Goal: Information Seeking & Learning: Understand process/instructions

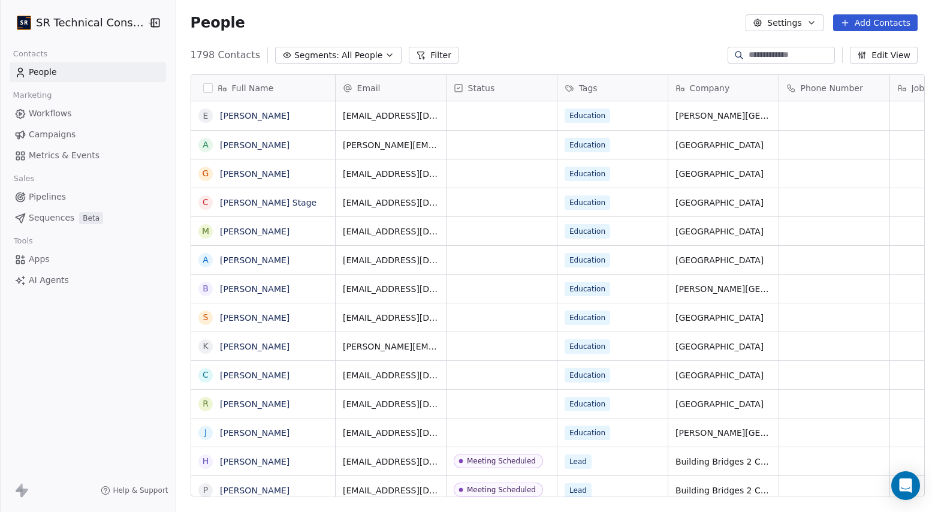
scroll to position [450, 762]
click at [78, 26] on html "SR Technical Consultants Contacts People Marketing Workflows Campaigns Metrics …" at bounding box center [466, 256] width 932 height 512
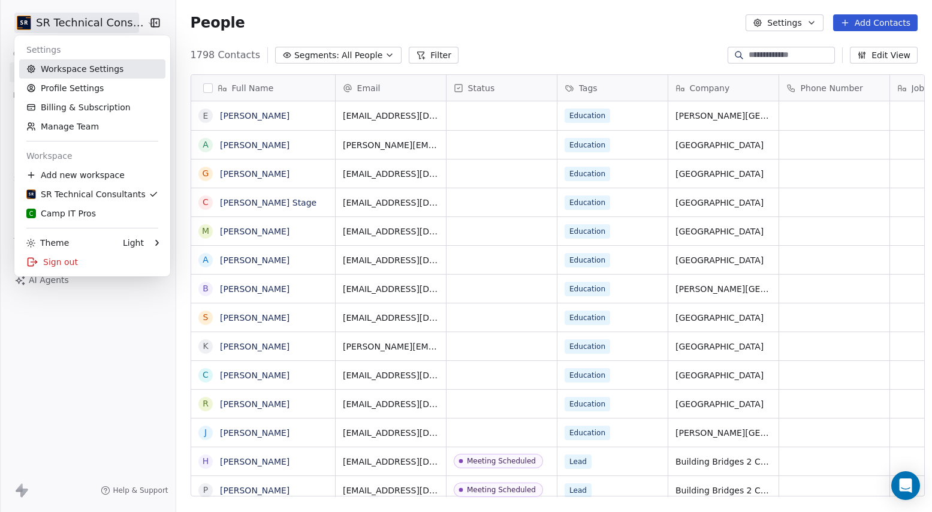
click at [65, 69] on link "Workspace Settings" at bounding box center [92, 68] width 146 height 19
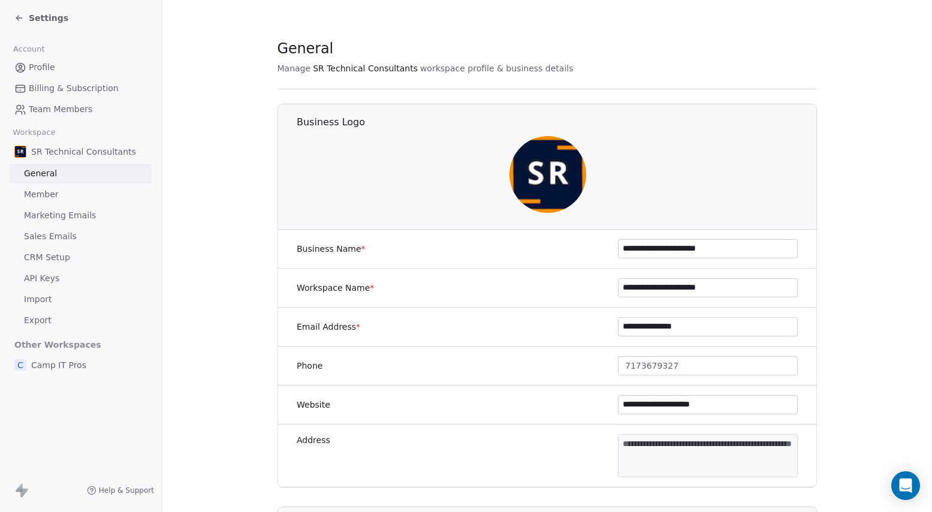
click at [52, 235] on span "Sales Emails" at bounding box center [50, 236] width 53 height 13
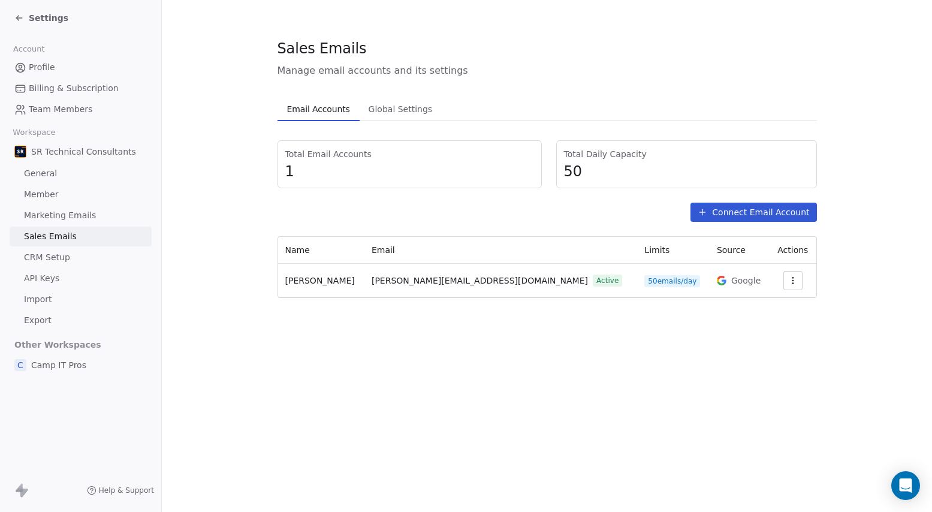
click at [57, 215] on span "Marketing Emails" at bounding box center [60, 215] width 72 height 13
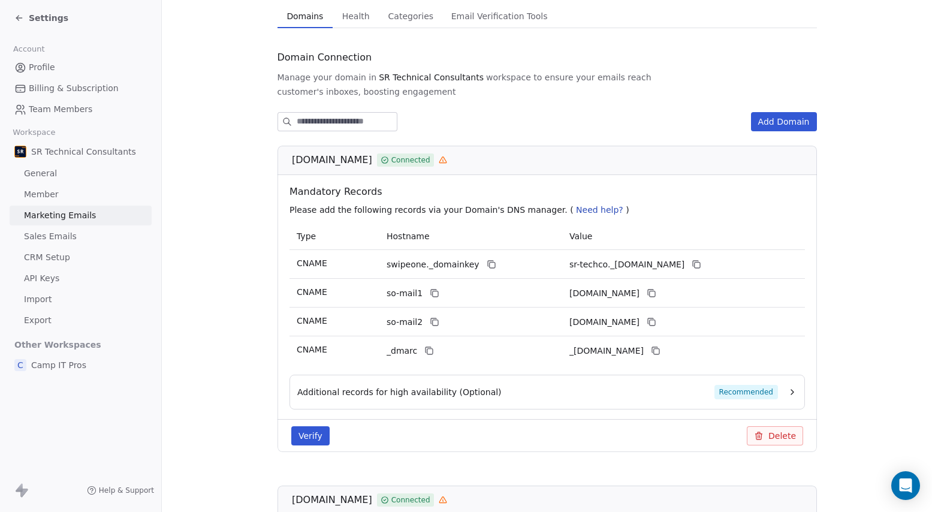
scroll to position [84, 0]
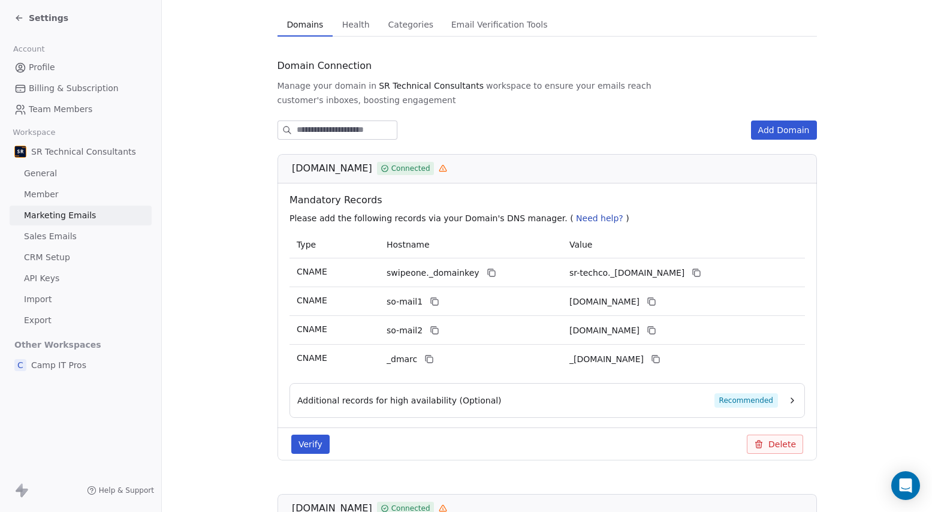
drag, startPoint x: 658, startPoint y: 343, endPoint x: 566, endPoint y: 339, distance: 92.3
click at [566, 344] on td "_[DOMAIN_NAME]" at bounding box center [683, 358] width 243 height 29
click at [352, 26] on section "Marketing Emails Manage Domains, Health, and Categories for your marketing emai…" at bounding box center [547, 387] width 770 height 942
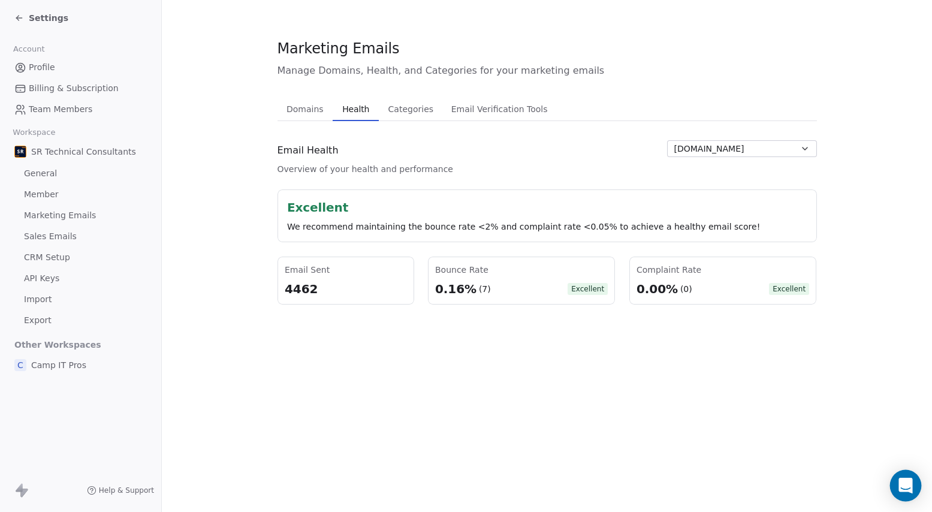
click at [906, 488] on icon "Open Intercom Messenger" at bounding box center [905, 485] width 16 height 16
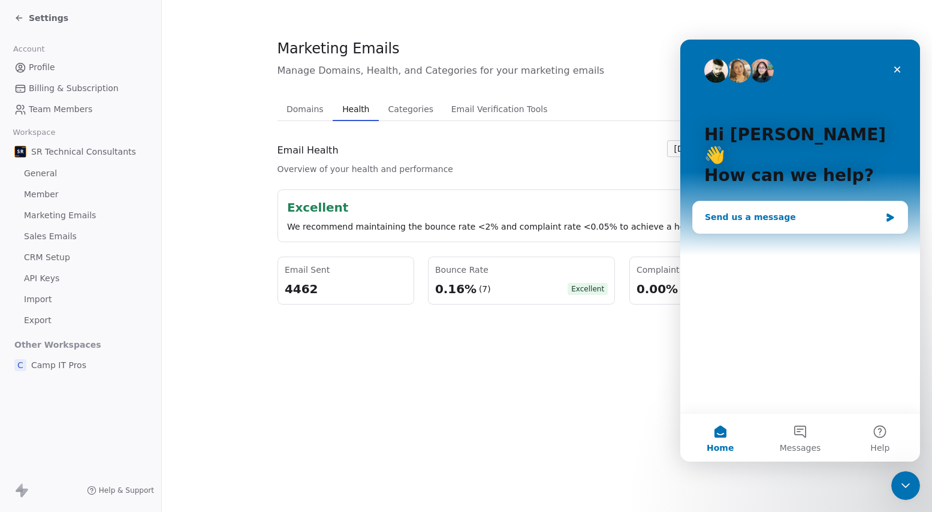
click at [742, 211] on div "Send us a message" at bounding box center [792, 217] width 176 height 13
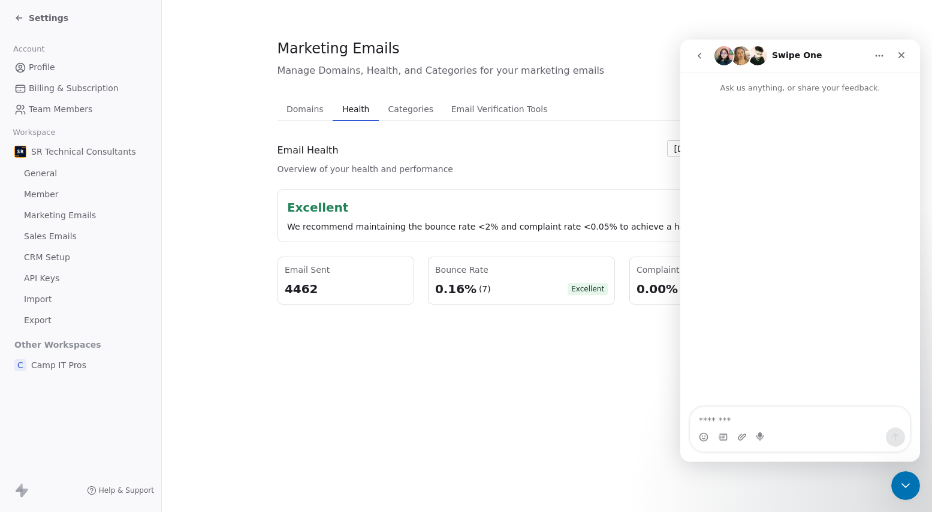
click at [701, 59] on icon "go back" at bounding box center [699, 56] width 10 height 10
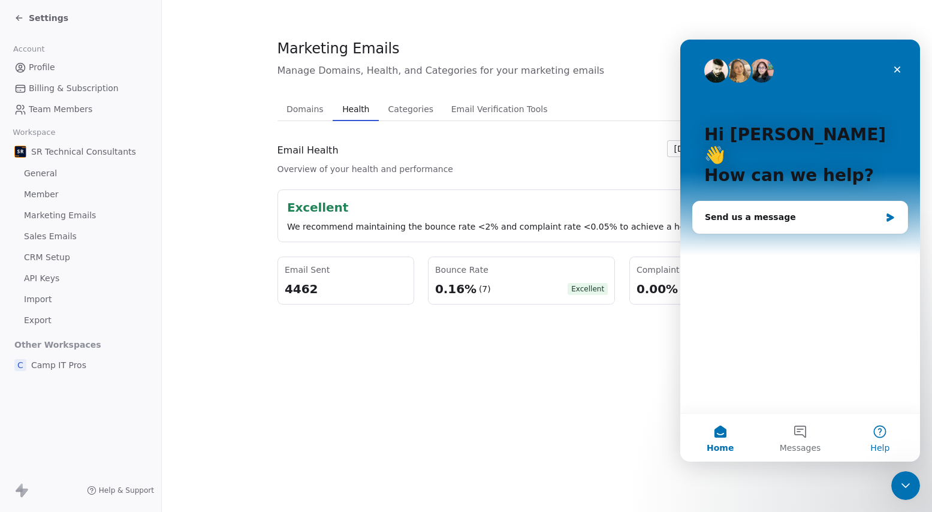
click at [869, 436] on button "Help" at bounding box center [880, 437] width 80 height 48
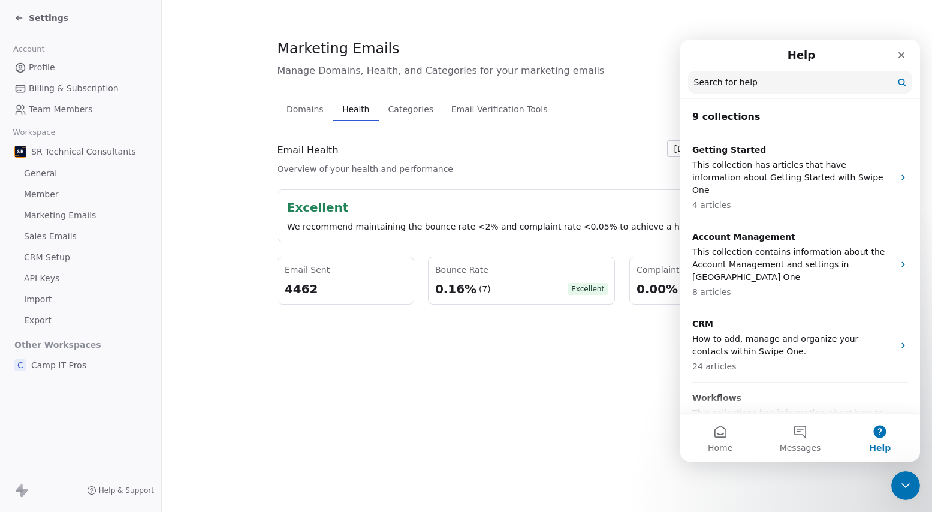
click at [724, 87] on input "Search for help" at bounding box center [800, 82] width 224 height 23
type input "*****"
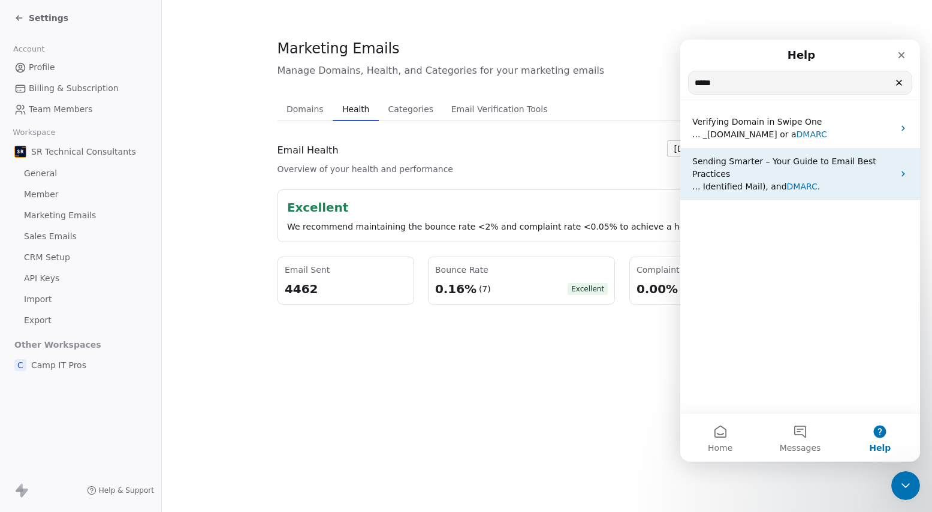
click at [766, 167] on p "Sending Smarter – Your Guide to Email Best Practices" at bounding box center [792, 167] width 201 height 25
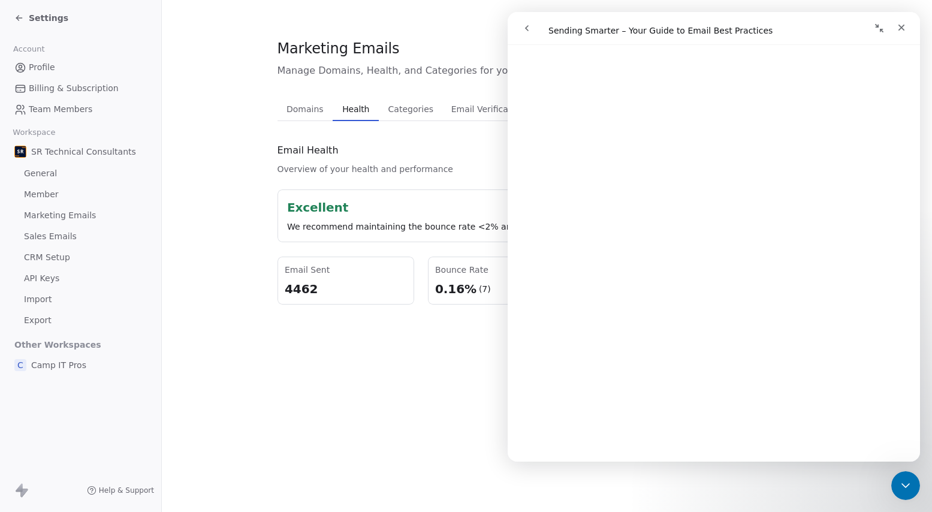
scroll to position [1529, 0]
click at [528, 29] on icon "go back" at bounding box center [527, 28] width 10 height 10
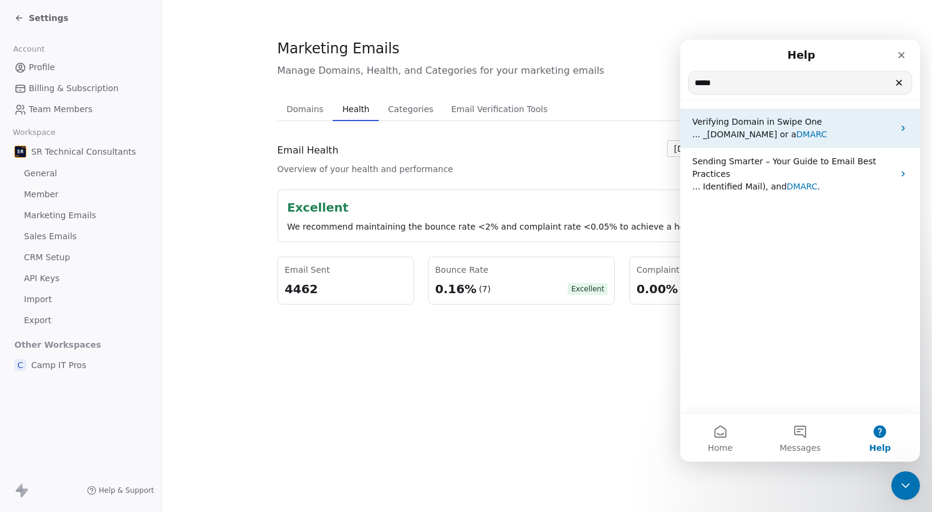
click at [727, 127] on p "Verifying Domain in Swipe One" at bounding box center [792, 122] width 201 height 13
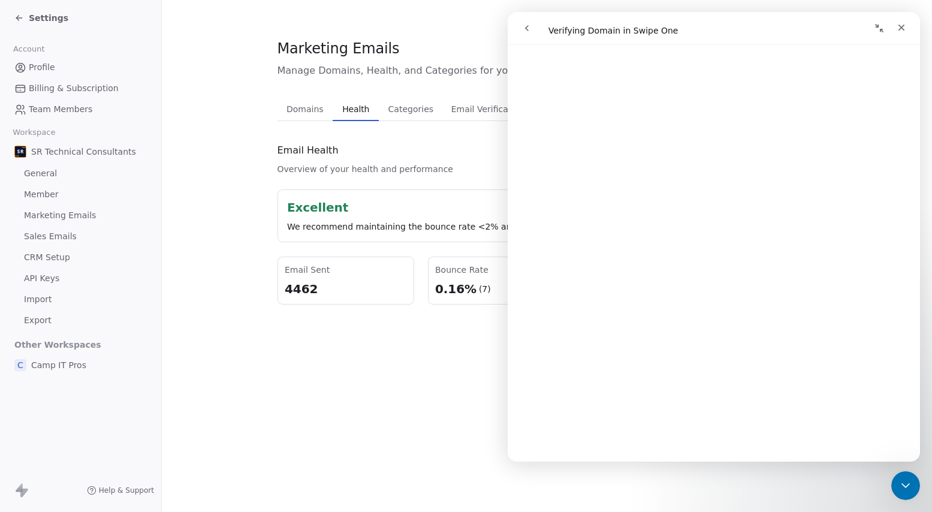
scroll to position [1761, 0]
click at [299, 352] on div "Marketing Emails Manage Domains, Health, and Categories for your marketing emai…" at bounding box center [547, 256] width 770 height 512
